Goal: Task Accomplishment & Management: Manage account settings

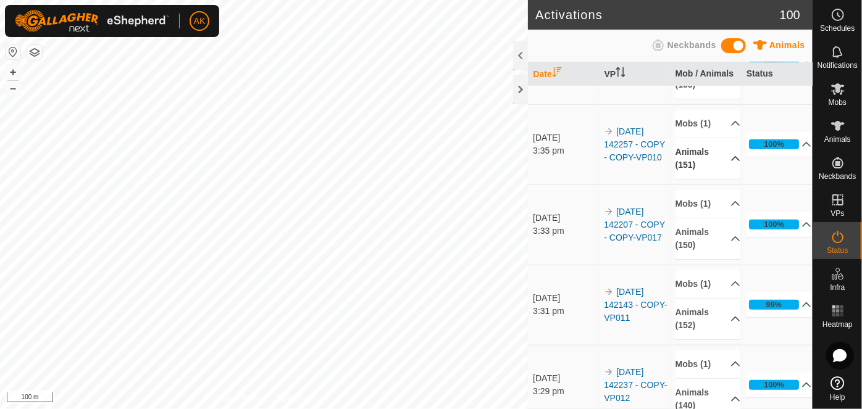
scroll to position [505, 0]
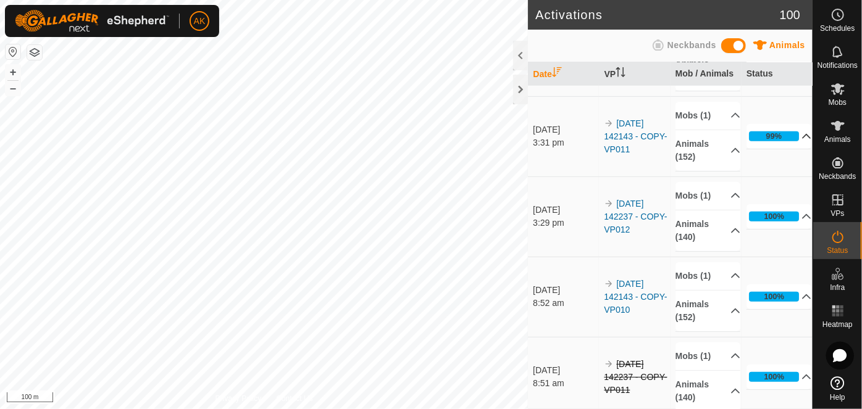
click at [801, 141] on icon at bounding box center [806, 137] width 10 height 10
click at [790, 149] on p-accordion-header "99%" at bounding box center [778, 136] width 65 height 25
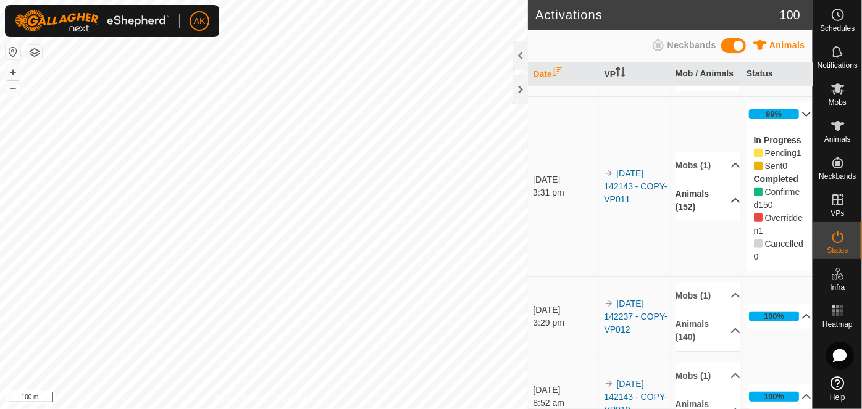
click at [721, 221] on p-accordion-header "Animals (152)" at bounding box center [707, 200] width 65 height 41
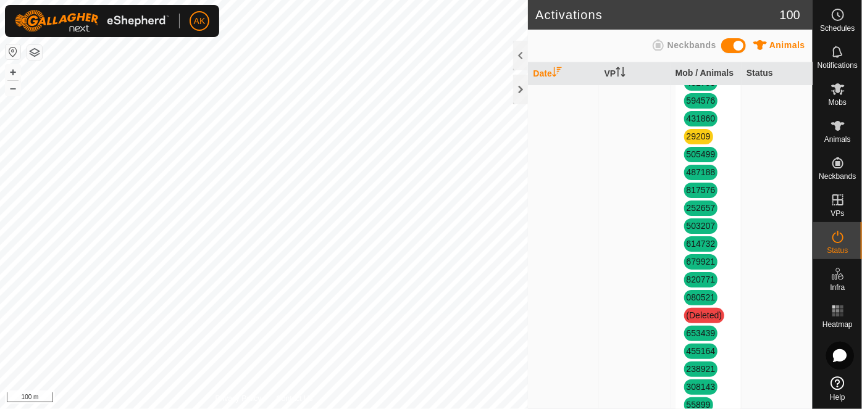
scroll to position [1235, 0]
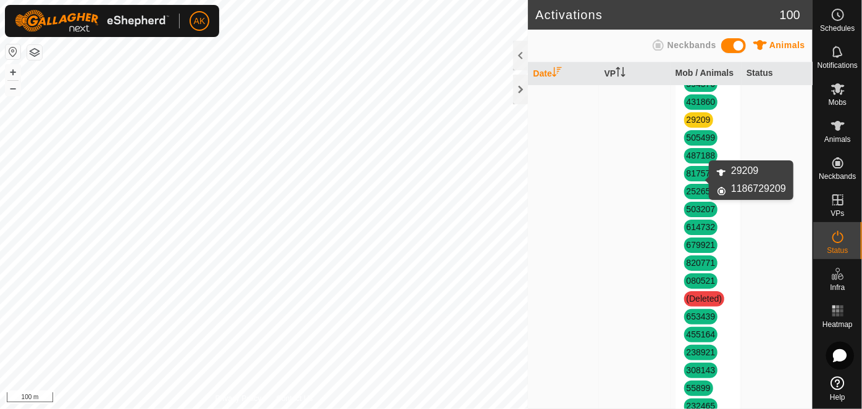
click at [691, 125] on link "29209" at bounding box center [699, 120] width 24 height 10
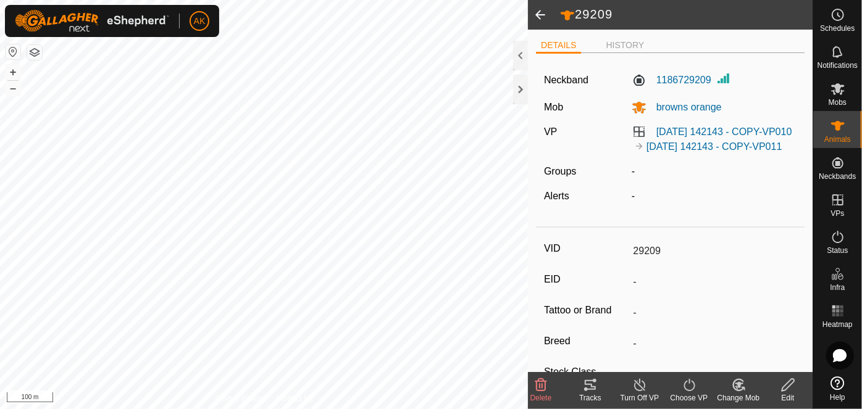
click at [537, 384] on icon at bounding box center [541, 385] width 12 height 12
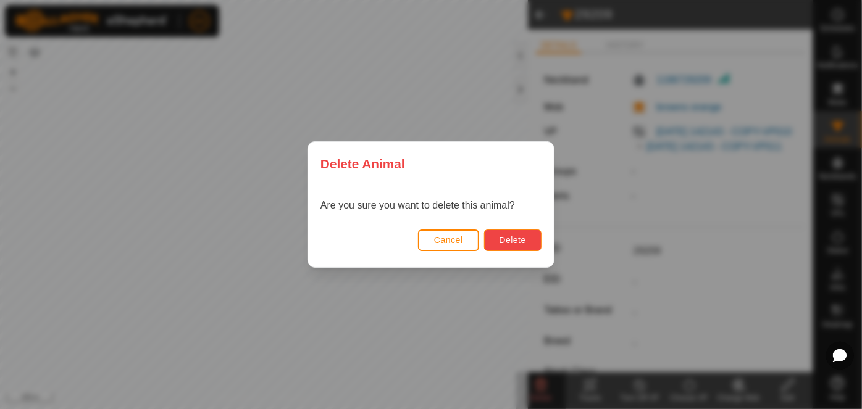
click at [502, 247] on button "Delete" at bounding box center [512, 241] width 57 height 22
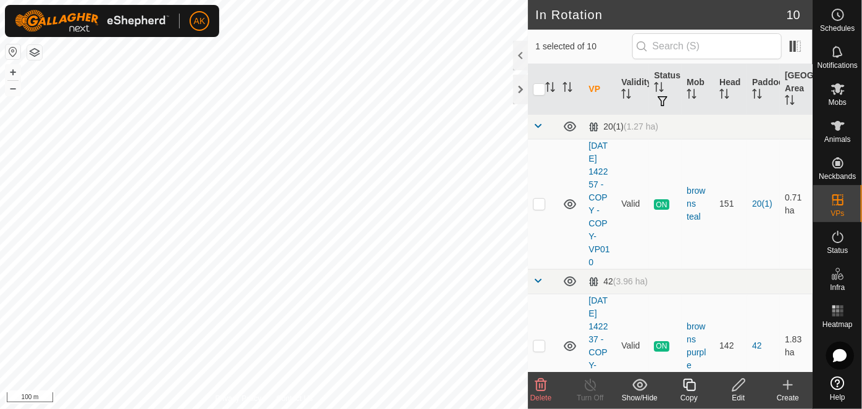
click at [543, 388] on icon at bounding box center [541, 385] width 12 height 12
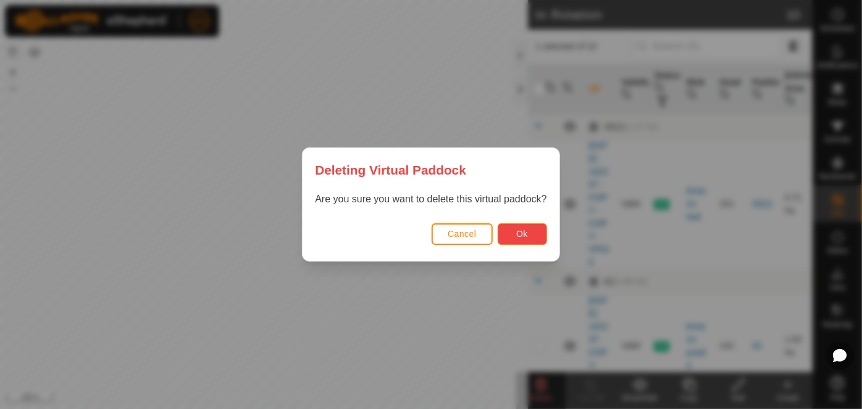
click at [526, 232] on span "Ok" at bounding box center [522, 234] width 12 height 10
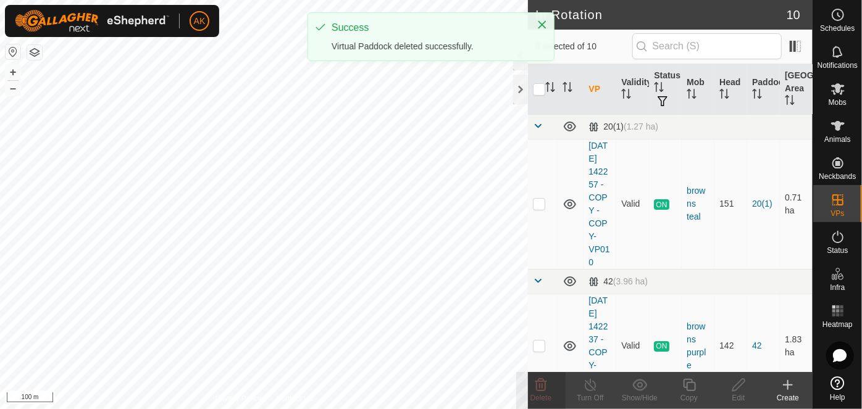
checkbox input "false"
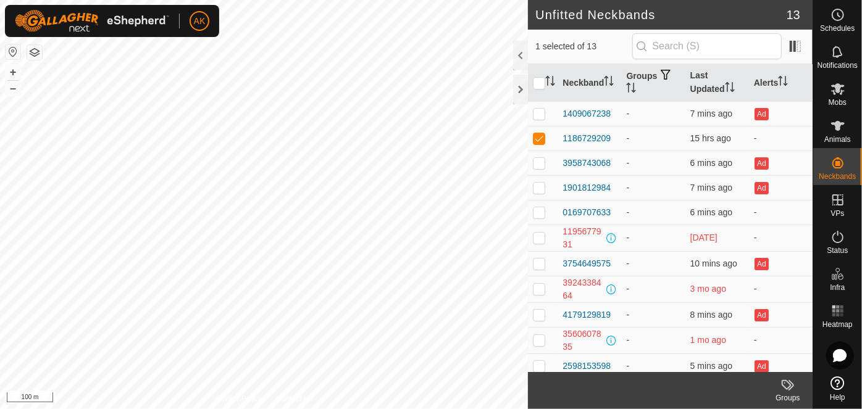
checkbox input "false"
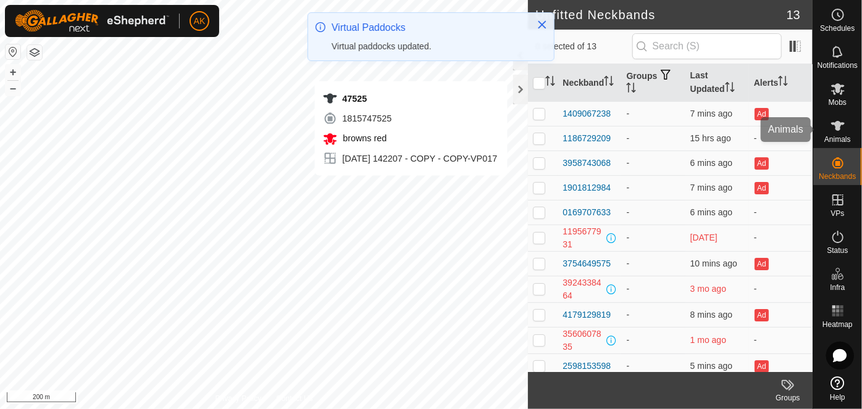
click at [835, 132] on icon at bounding box center [837, 126] width 15 height 15
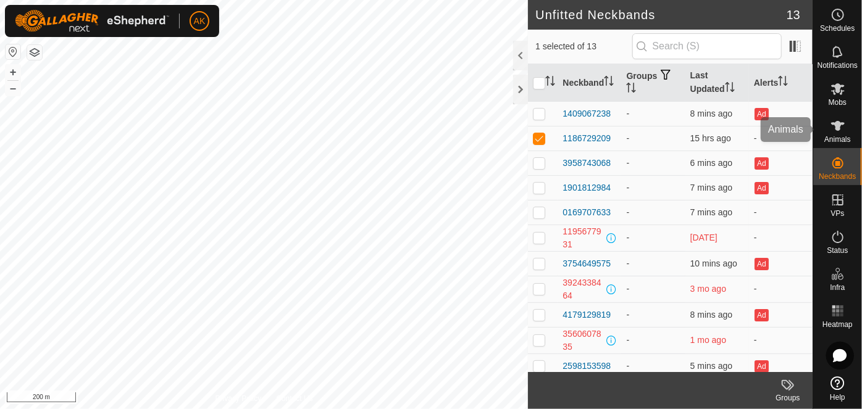
click at [840, 133] on icon at bounding box center [837, 126] width 15 height 15
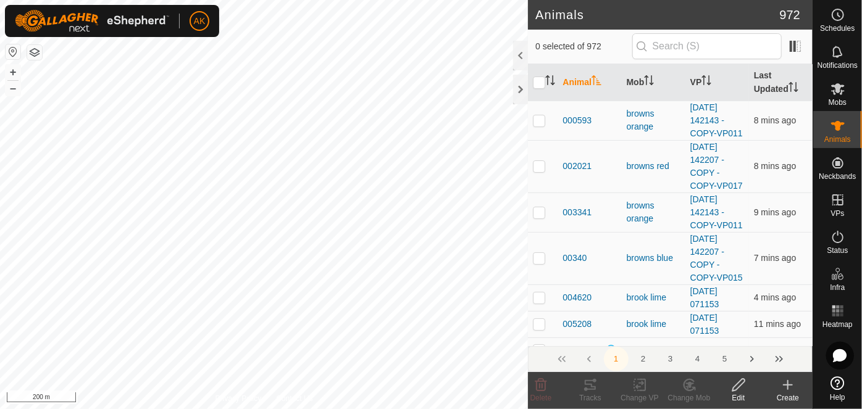
click at [788, 390] on icon at bounding box center [788, 385] width 0 height 9
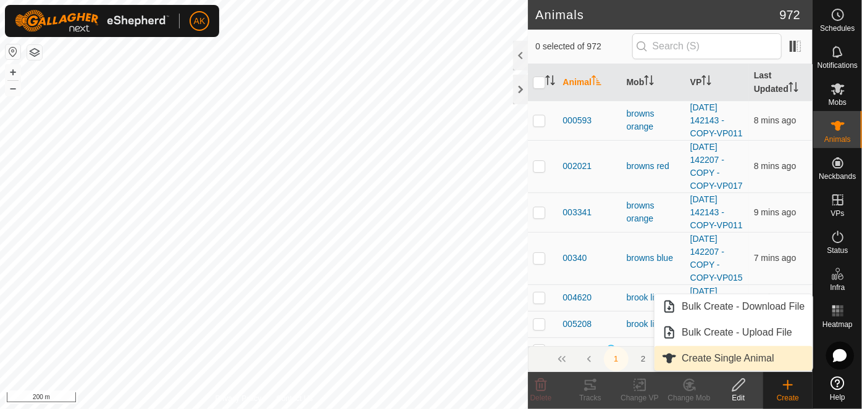
click at [746, 358] on link "Create Single Animal" at bounding box center [732, 358] width 157 height 25
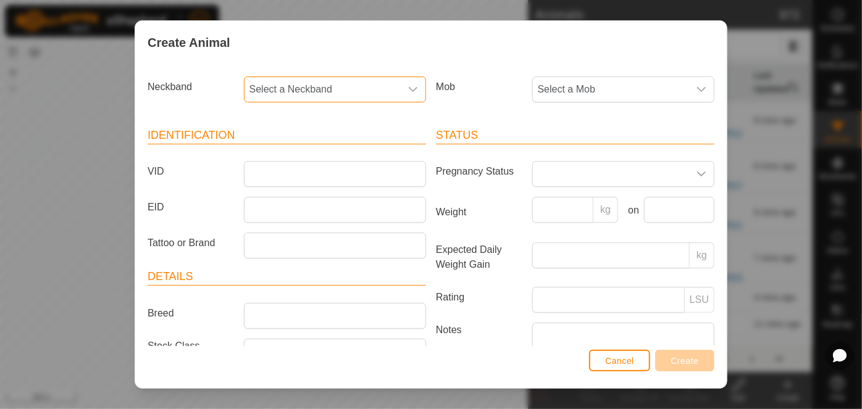
click at [317, 86] on span "Select a Neckband" at bounding box center [322, 89] width 156 height 25
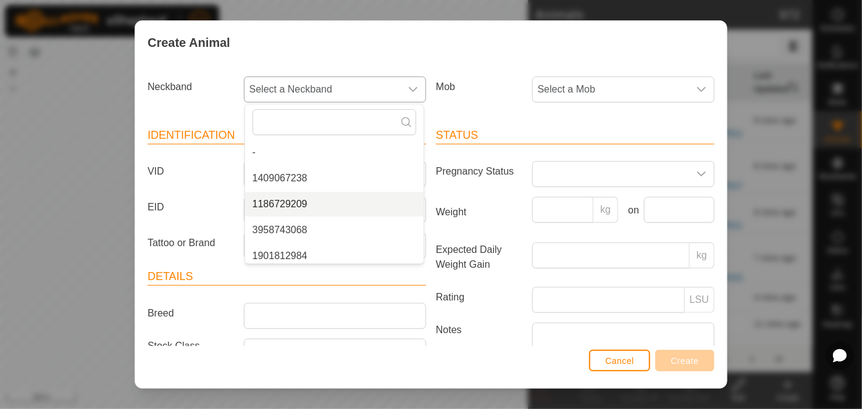
click at [291, 207] on li "1186729209" at bounding box center [334, 204] width 178 height 25
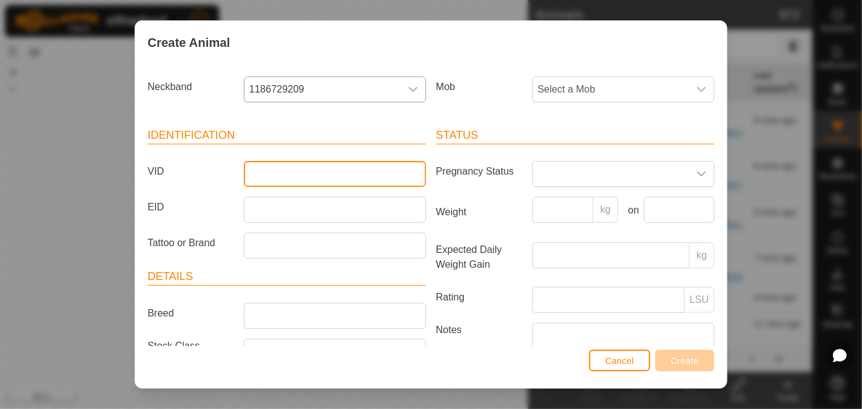
click at [295, 177] on input "VID" at bounding box center [335, 174] width 182 height 26
type input "29209"
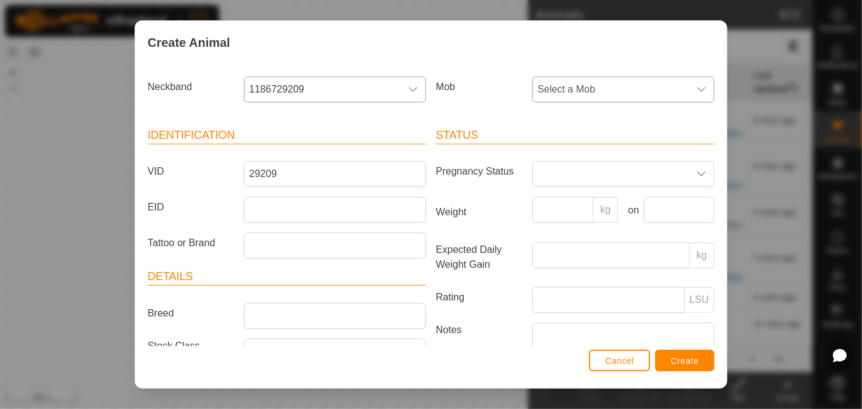
click at [574, 85] on span "Select a Mob" at bounding box center [611, 89] width 156 height 25
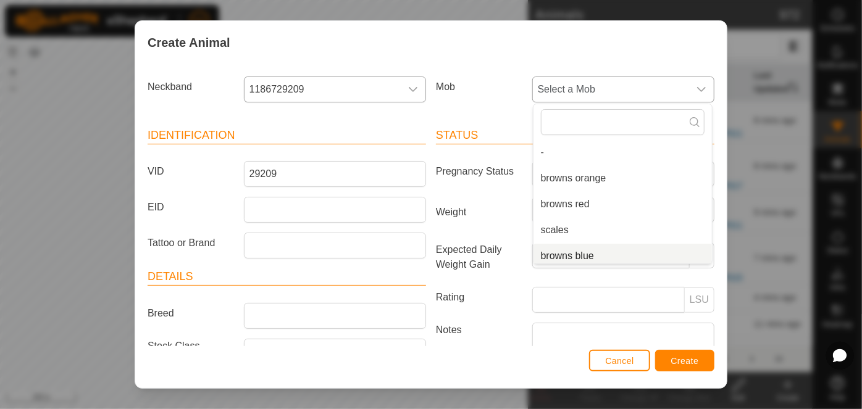
scroll to position [5, 0]
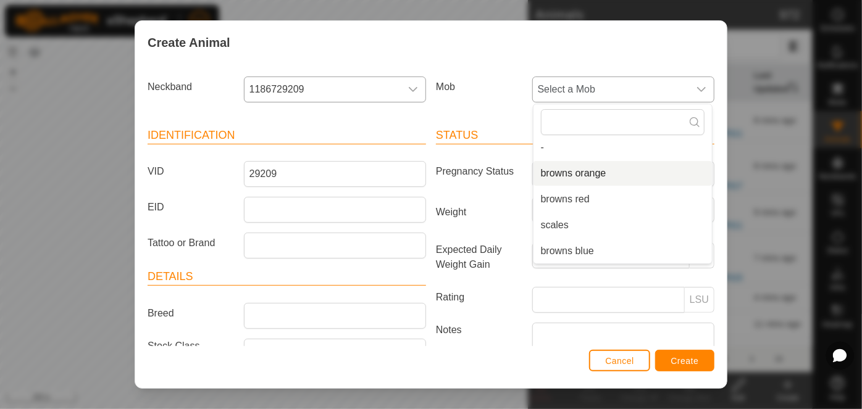
click at [593, 175] on li "browns orange" at bounding box center [622, 173] width 178 height 25
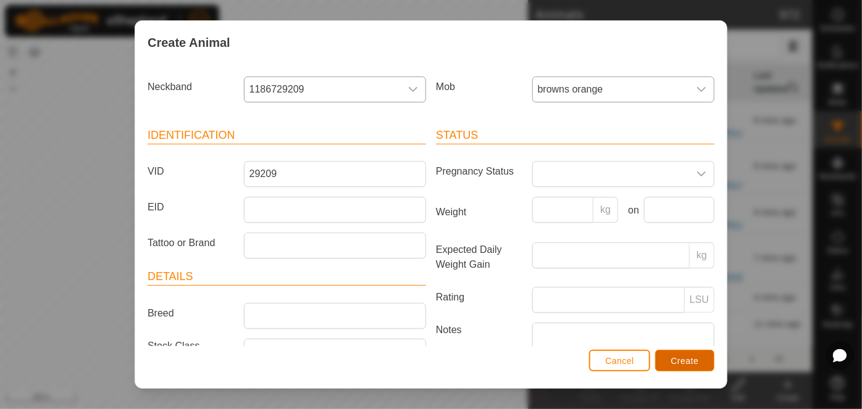
click at [690, 357] on span "Create" at bounding box center [685, 361] width 28 height 10
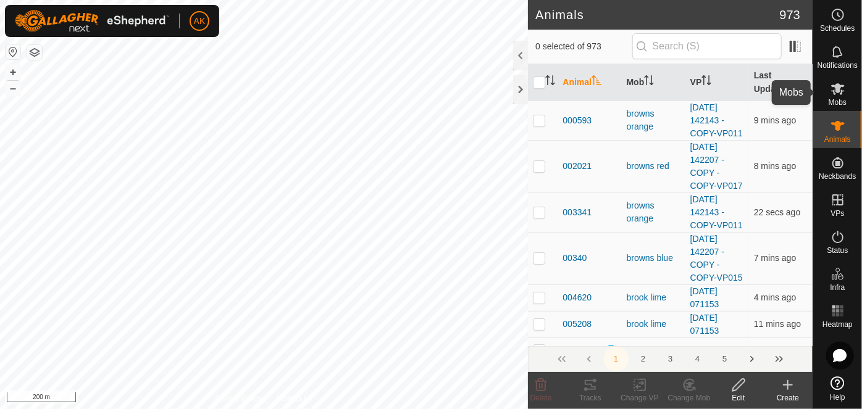
click at [838, 88] on icon at bounding box center [838, 89] width 14 height 12
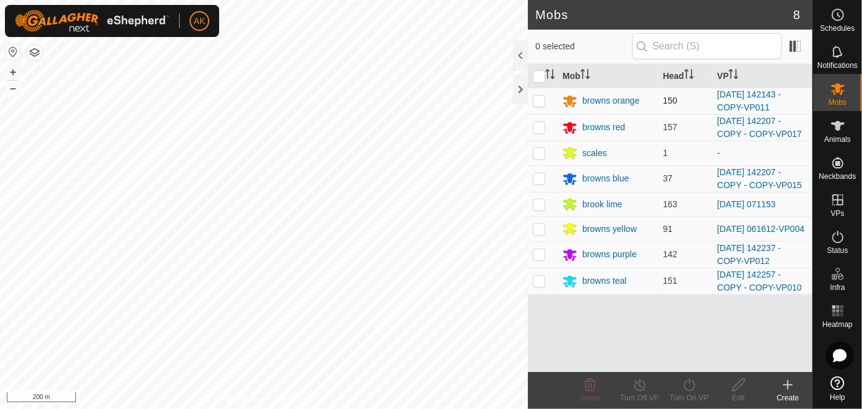
click at [538, 99] on p-checkbox at bounding box center [539, 101] width 12 height 10
checkbox input "true"
click at [695, 387] on icon at bounding box center [689, 385] width 15 height 15
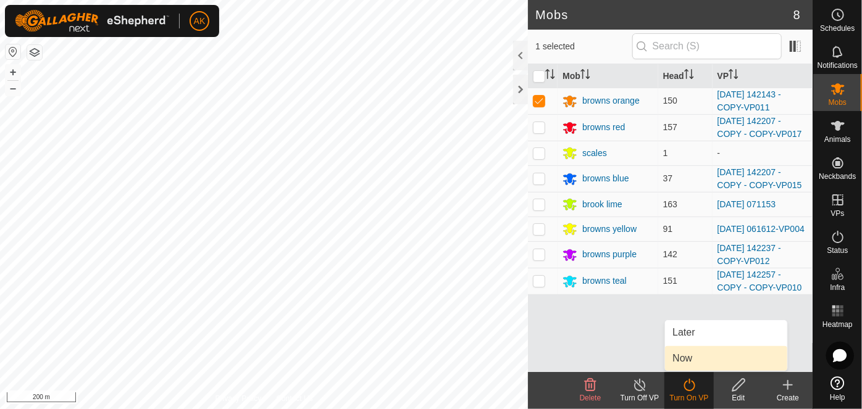
click at [698, 364] on link "Now" at bounding box center [726, 358] width 122 height 25
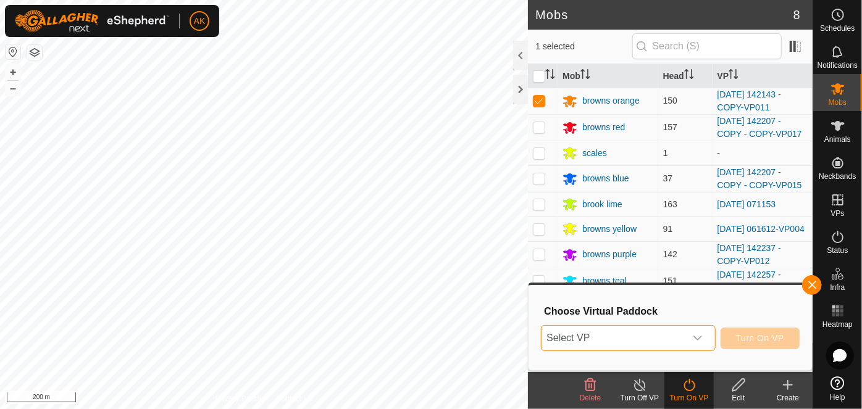
click at [654, 335] on span "Select VP" at bounding box center [612, 338] width 143 height 25
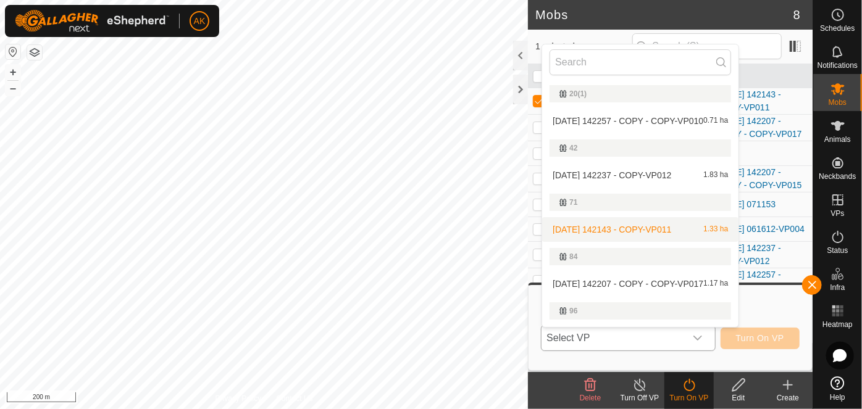
click at [611, 224] on li "[DATE] 142143 - COPY-VP011 1.33 ha" at bounding box center [640, 229] width 196 height 25
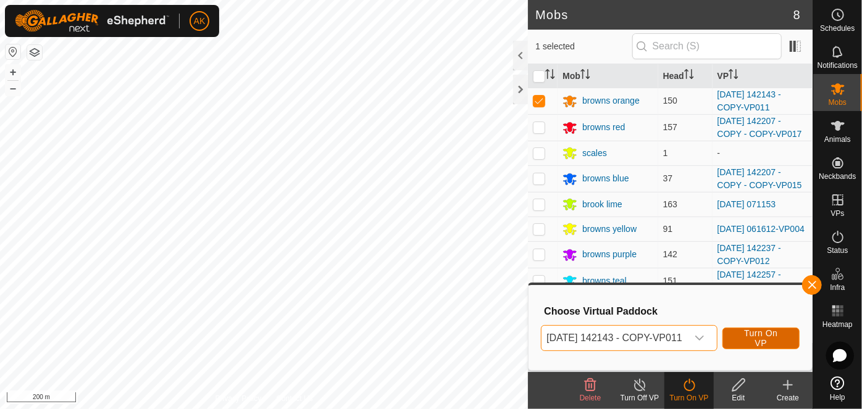
click at [779, 339] on span "Turn On VP" at bounding box center [761, 338] width 46 height 20
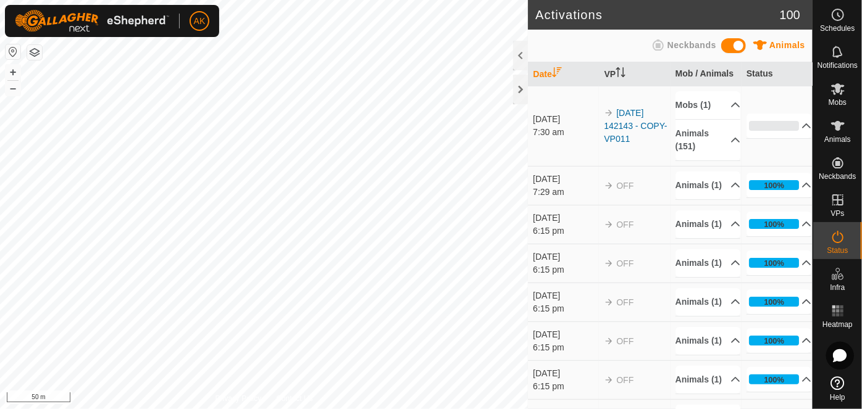
click at [40, 53] on button "button" at bounding box center [34, 52] width 15 height 15
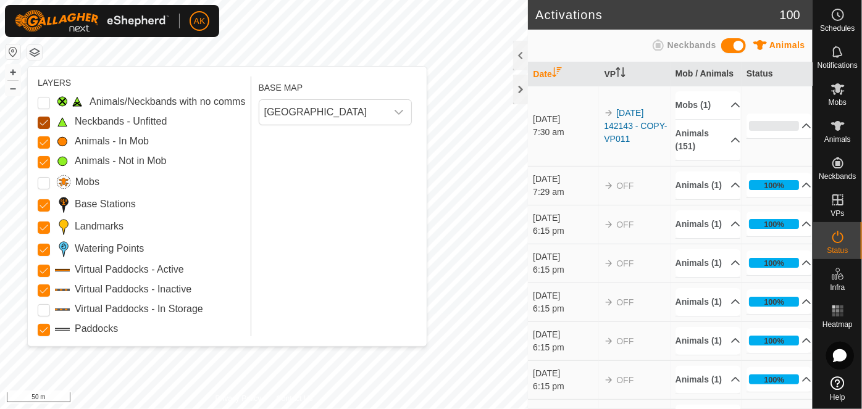
click at [41, 123] on Unfitted "Neckbands - Unfitted" at bounding box center [44, 123] width 12 height 12
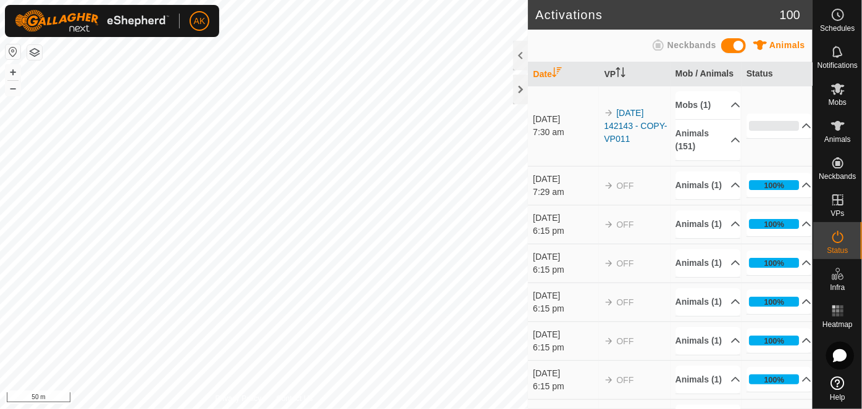
click at [33, 52] on button "button" at bounding box center [34, 52] width 15 height 15
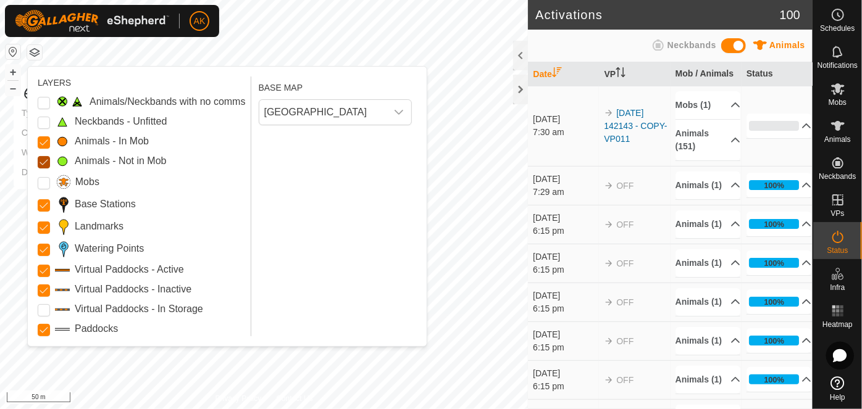
click at [43, 158] on Mob "Animals - Not in Mob" at bounding box center [44, 162] width 12 height 12
